Goal: Information Seeking & Learning: Learn about a topic

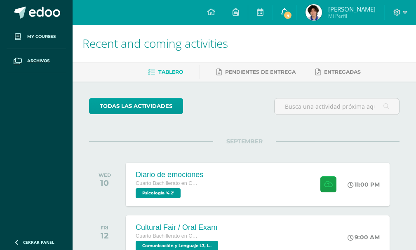
click at [297, 11] on link "4" at bounding box center [285, 12] width 24 height 25
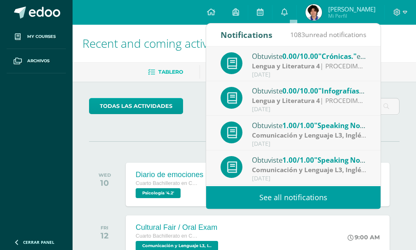
click at [295, 93] on span "0.00/10.00" at bounding box center [301, 90] width 36 height 9
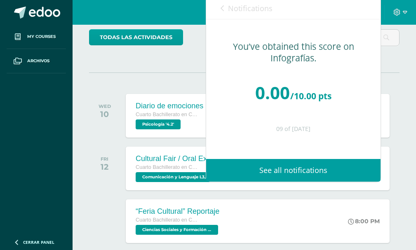
scroll to position [83, 0]
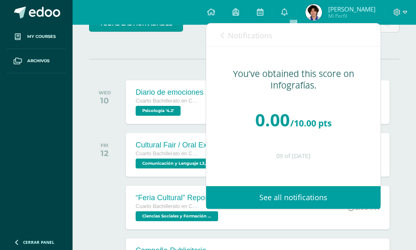
click at [278, 203] on link "See all notifications" at bounding box center [293, 197] width 175 height 23
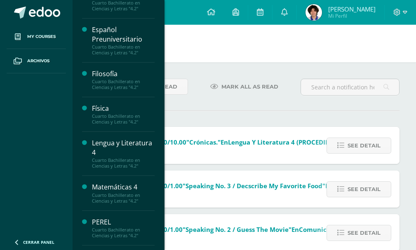
click at [101, 147] on div "Lengua y Literatura 4" at bounding box center [123, 148] width 63 height 19
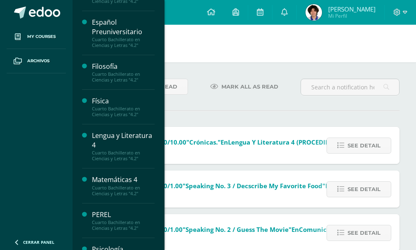
scroll to position [124, 0]
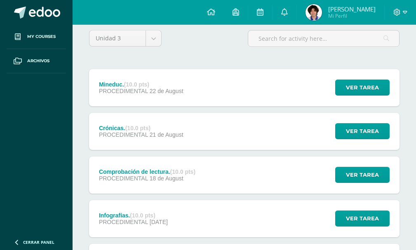
scroll to position [83, 0]
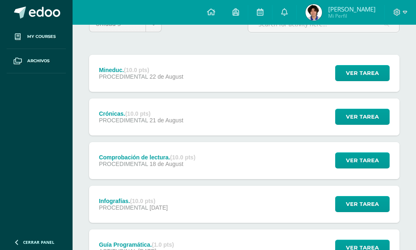
click at [163, 200] on div "Infografías. (10.0 pts)" at bounding box center [133, 201] width 69 height 7
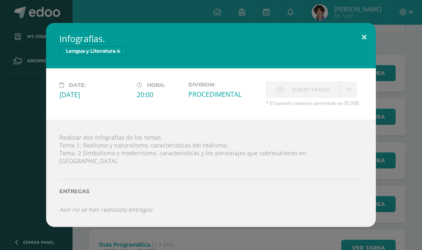
click at [366, 38] on button at bounding box center [365, 37] width 24 height 28
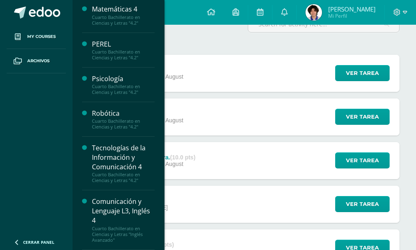
click at [116, 174] on div "Cuarto Bachillerato en Ciencias y Letras "4.2"" at bounding box center [123, 178] width 63 height 12
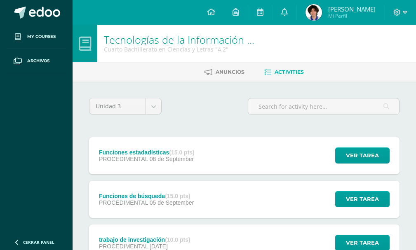
click at [219, 152] on div "Funciones estadadísticas (15.0 pts) PROCEDIMENTAL [DATE] Ver tarea Funciones es…" at bounding box center [244, 155] width 311 height 37
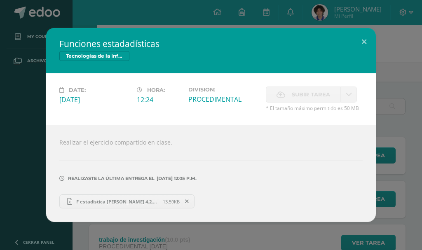
click at [111, 202] on span "F estadistica [PERSON_NAME] 4.2.xlsx" at bounding box center [117, 202] width 91 height 6
click at [366, 43] on button at bounding box center [365, 42] width 24 height 28
